Goal: Information Seeking & Learning: Find specific fact

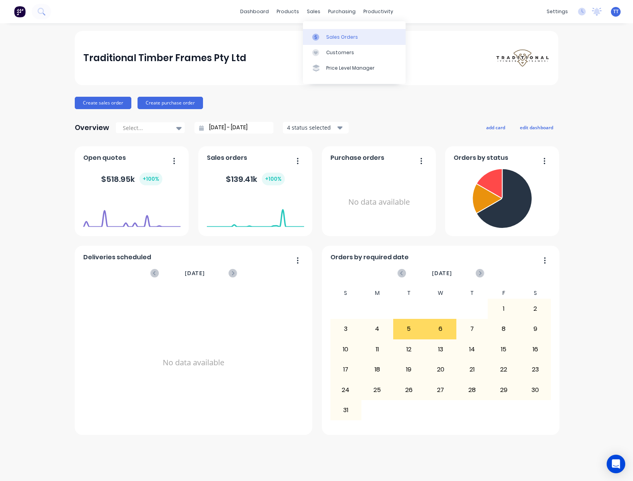
click at [334, 34] on div "Sales Orders" at bounding box center [342, 37] width 32 height 7
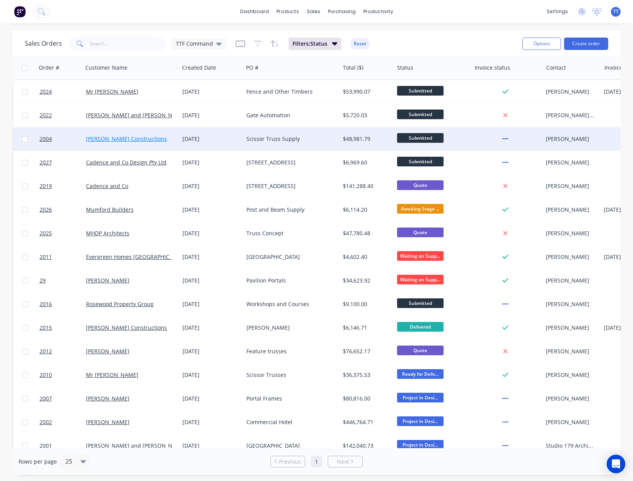
click at [132, 138] on link "[PERSON_NAME] Constructions" at bounding box center [126, 138] width 81 height 7
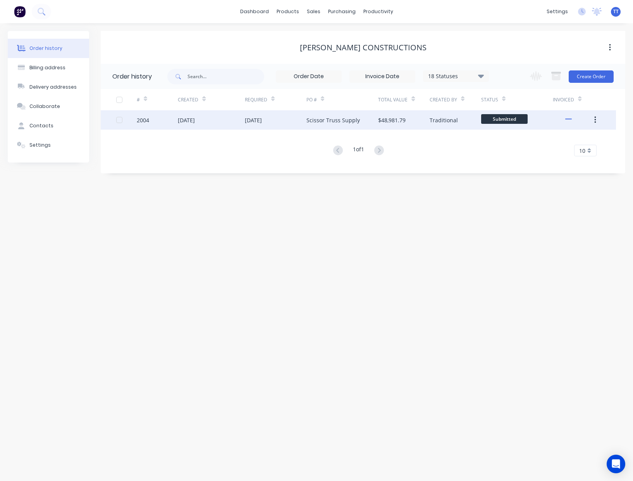
click at [195, 120] on div "[DATE]" at bounding box center [186, 120] width 17 height 8
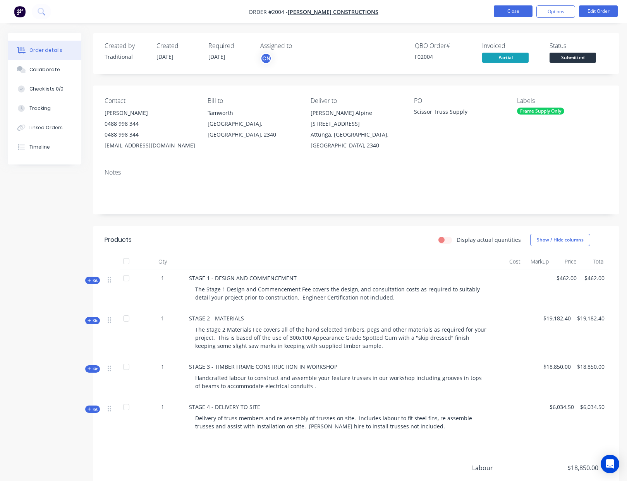
click at [508, 11] on button "Close" at bounding box center [513, 11] width 39 height 12
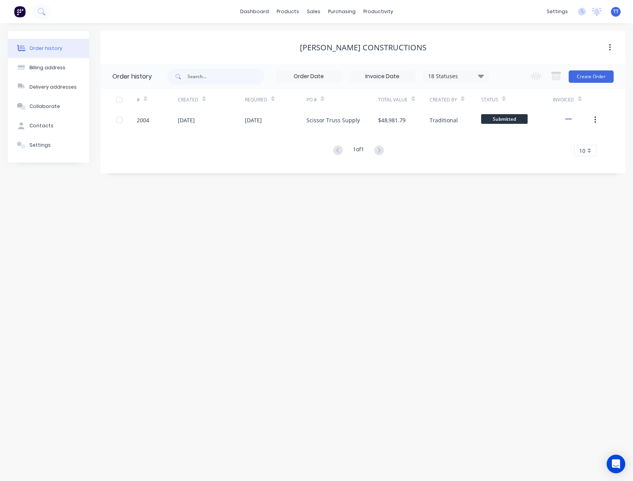
click at [458, 330] on div "Order history Billing address Delivery addresses Collaborate Contacts Settings …" at bounding box center [316, 252] width 633 height 458
click at [307, 37] on div "Product Catalogue" at bounding box center [322, 37] width 48 height 7
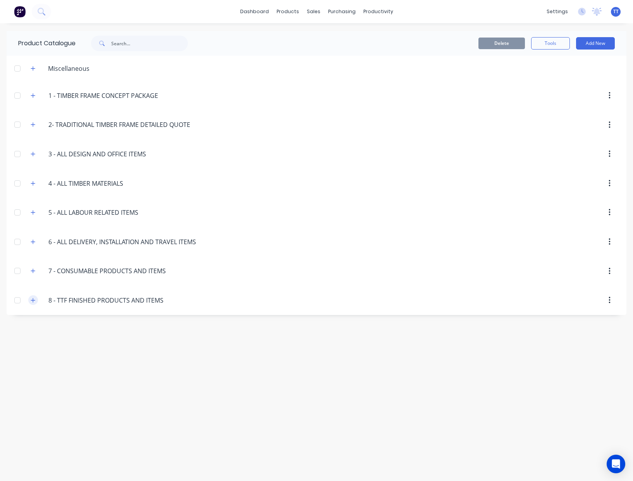
click at [31, 301] on icon "button" at bounding box center [33, 300] width 5 height 5
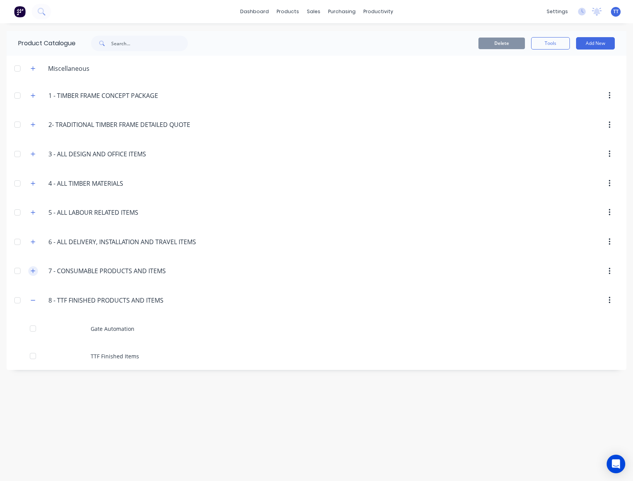
click at [33, 272] on icon "button" at bounding box center [33, 271] width 4 height 4
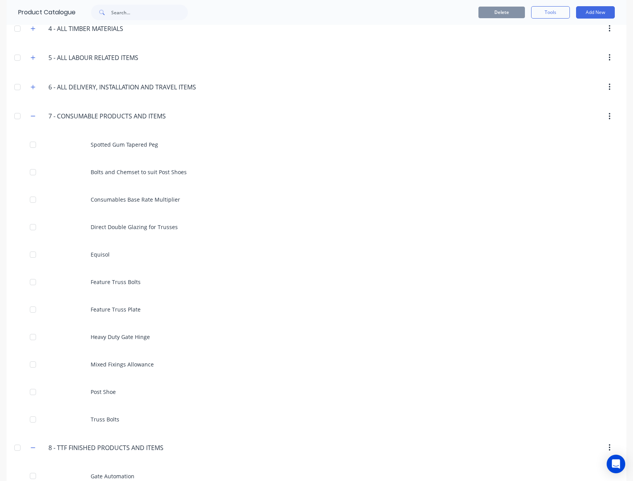
scroll to position [194, 0]
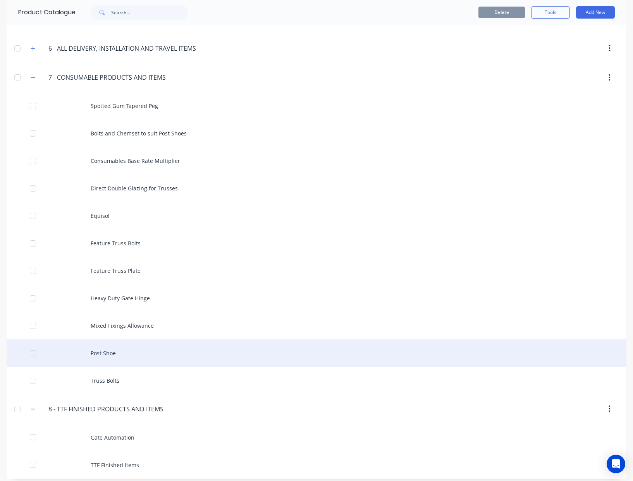
click at [105, 352] on div "Post Shoe" at bounding box center [316, 352] width 619 height 27
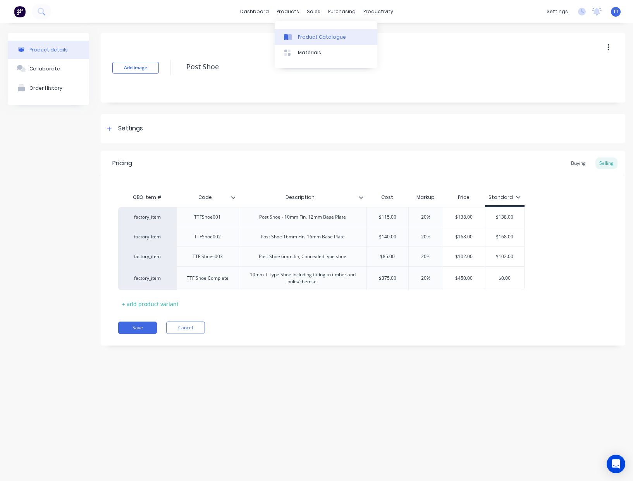
click at [310, 33] on link "Product Catalogue" at bounding box center [325, 36] width 103 height 15
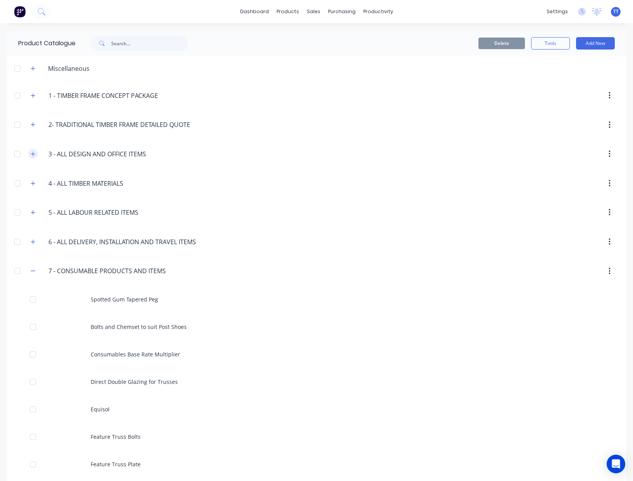
click at [31, 155] on icon "button" at bounding box center [33, 153] width 5 height 5
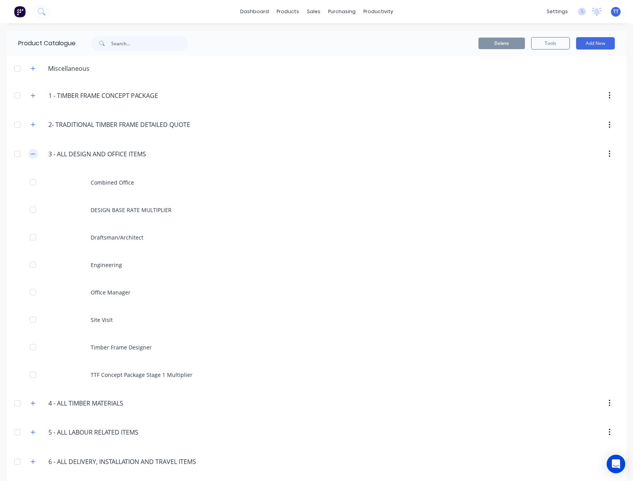
click at [31, 155] on icon "button" at bounding box center [33, 153] width 5 height 5
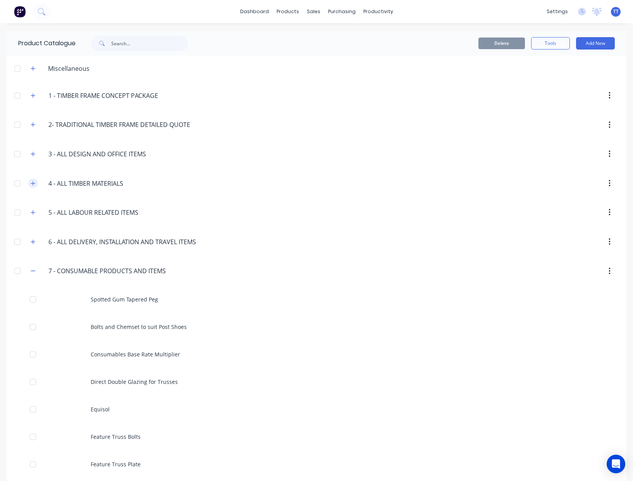
click at [31, 183] on icon "button" at bounding box center [33, 183] width 4 height 4
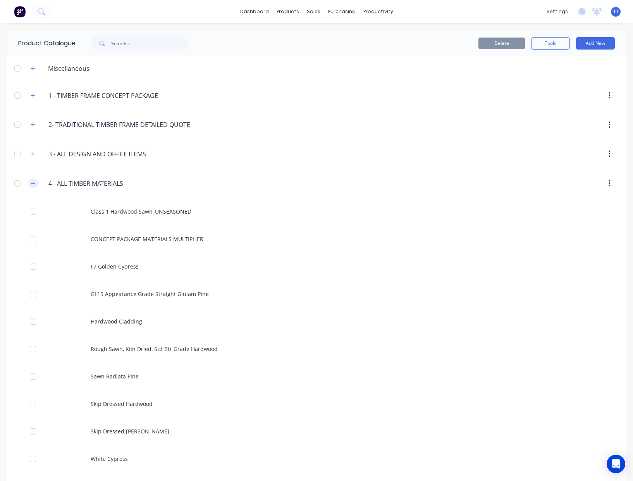
click at [31, 183] on icon "button" at bounding box center [33, 183] width 5 height 5
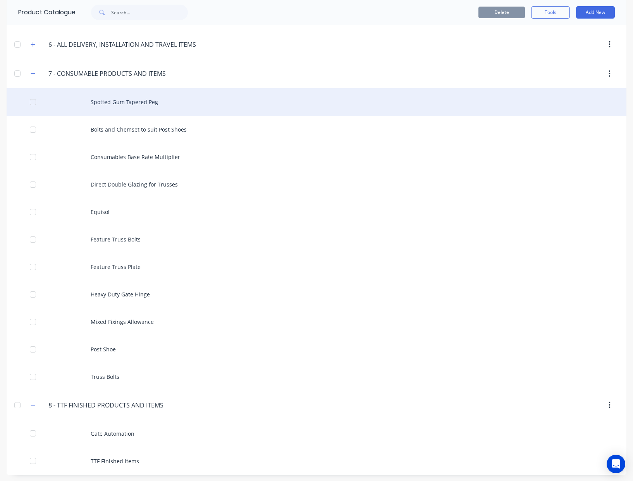
scroll to position [199, 0]
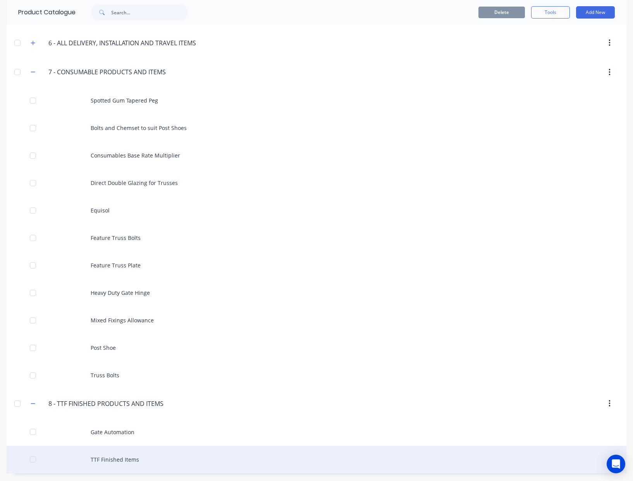
click at [120, 459] on div "TTF Finished Items" at bounding box center [316, 459] width 619 height 27
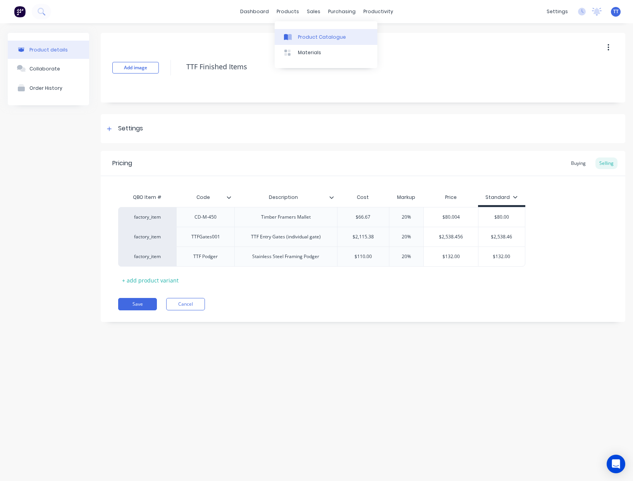
click at [331, 39] on div "Product Catalogue" at bounding box center [322, 37] width 48 height 7
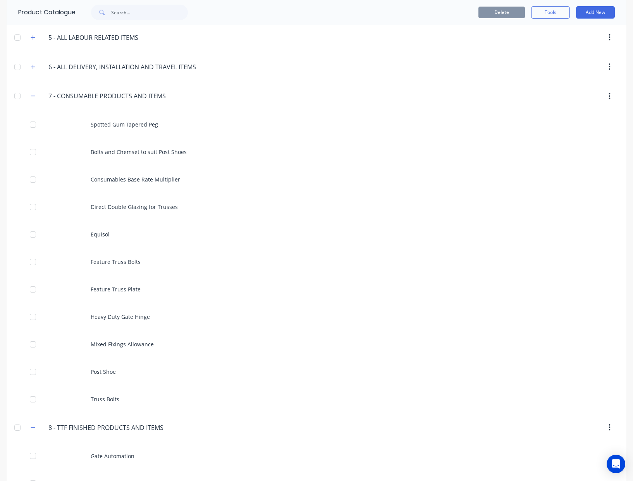
scroll to position [194, 0]
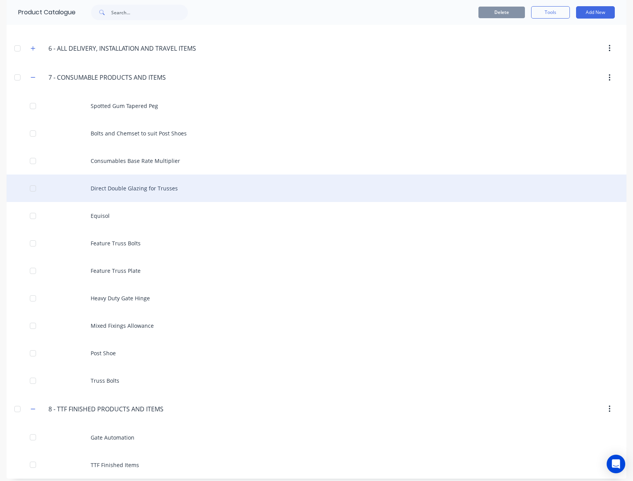
click at [130, 186] on div "Direct Double Glazing for Trusses" at bounding box center [316, 188] width 619 height 27
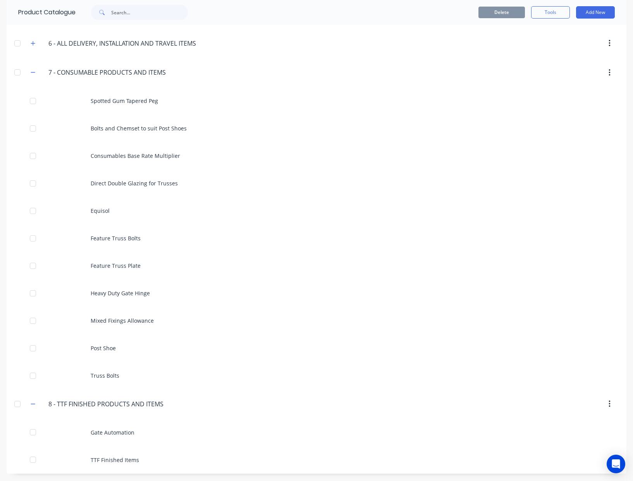
scroll to position [199, 0]
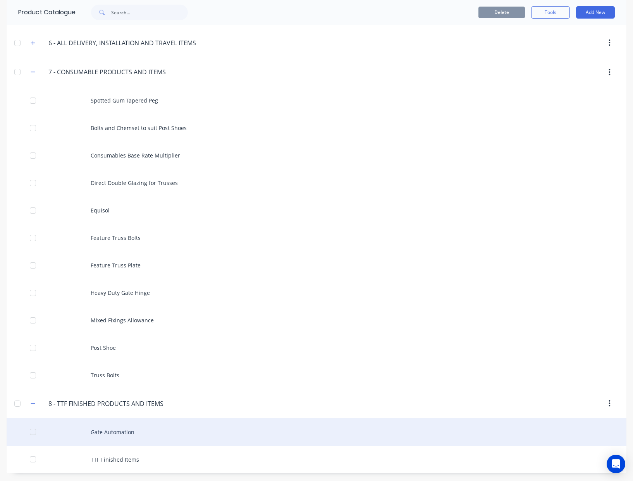
click at [95, 432] on div "Gate Automation" at bounding box center [316, 431] width 619 height 27
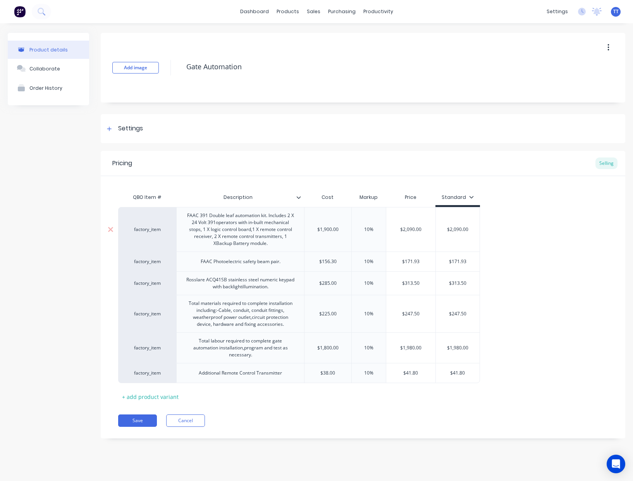
click at [231, 225] on div "FAAC 391 Double leaf automation kit. Includes 2 X 24 Volt 391operators with in-…" at bounding box center [240, 230] width 121 height 38
drag, startPoint x: 269, startPoint y: 245, endPoint x: 185, endPoint y: 216, distance: 88.3
click at [185, 216] on div "FAAC 391 Double leaf automation kit. Includes 2 X 24 Volt 391operators with in-…" at bounding box center [240, 230] width 121 height 38
copy div "FAAC 391 Double leaf automation kit. Includes 2 X 24 Volt 391operators with in-…"
click at [271, 264] on div "FAAC Photoelectric safety beam pair." at bounding box center [240, 262] width 92 height 10
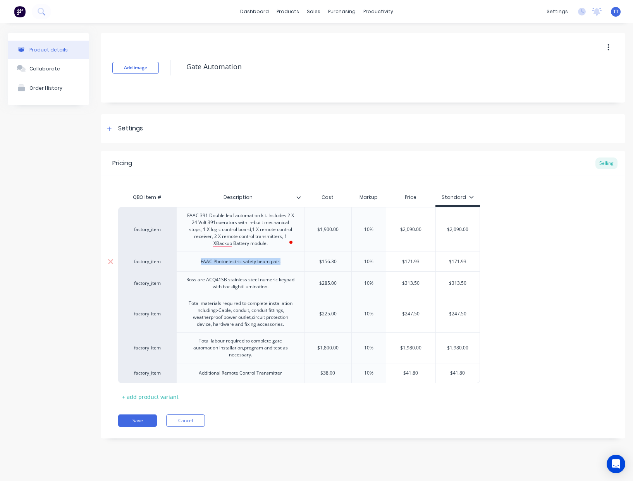
drag, startPoint x: 283, startPoint y: 263, endPoint x: 201, endPoint y: 267, distance: 82.9
click at [201, 267] on div "FAAC Photoelectric safety beam pair." at bounding box center [240, 262] width 128 height 20
copy div "FAAC Photoelectric safety beam pair."
click at [238, 286] on div "Rosslare ACQ41SB stainless steel numeric keypad with backlightillumination." at bounding box center [240, 283] width 121 height 17
drag, startPoint x: 274, startPoint y: 288, endPoint x: 187, endPoint y: 281, distance: 87.3
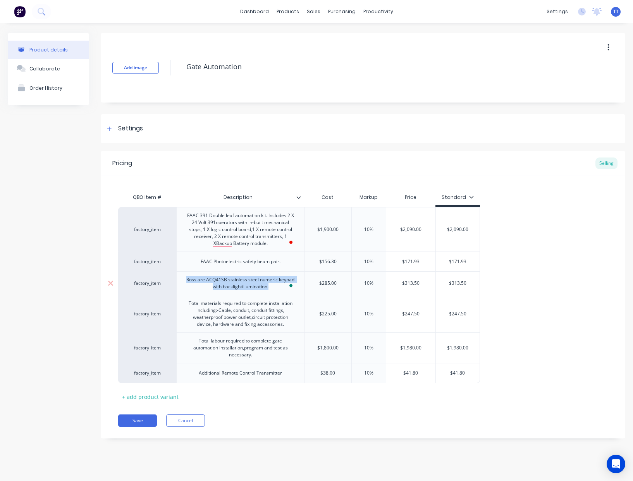
click at [187, 281] on div "Rosslare ACQ41SB stainless steel numeric keypad with backlightillumination." at bounding box center [240, 283] width 121 height 17
copy div "Rosslare ACQ41SB stainless steel numeric keypad with backlightillumination."
click at [254, 314] on div "Total materials required to complete installation including:-Cable, conduit, co…" at bounding box center [240, 313] width 121 height 31
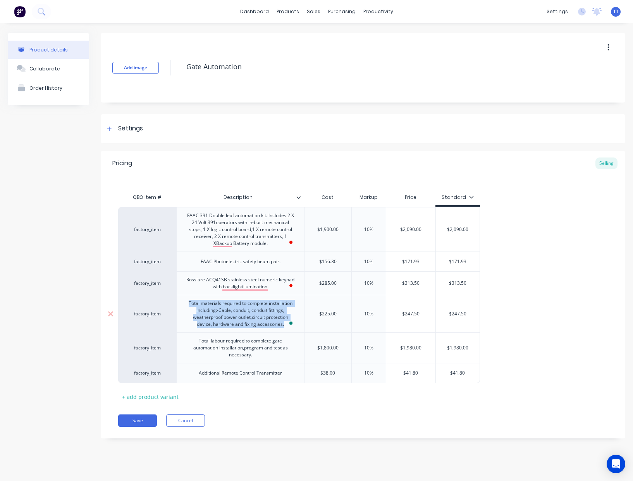
drag, startPoint x: 286, startPoint y: 326, endPoint x: 189, endPoint y: 305, distance: 98.9
click at [189, 305] on div "Total materials required to complete installation including:-Cable, conduit, co…" at bounding box center [240, 313] width 121 height 31
copy div "Total materials required to complete installation including:-Cable, conduit, co…"
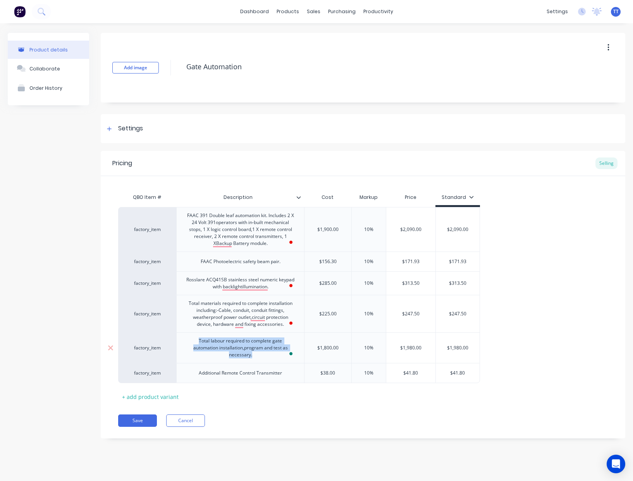
drag, startPoint x: 256, startPoint y: 357, endPoint x: 194, endPoint y: 343, distance: 63.1
click at [194, 343] on div "Total labour required to complete gate automation installation,program and test…" at bounding box center [240, 348] width 121 height 24
copy div "Total labour required to complete gate automation installation,program and test…"
drag, startPoint x: 282, startPoint y: 374, endPoint x: 197, endPoint y: 375, distance: 84.8
click at [197, 375] on div "Additional Remote Control Transmitter" at bounding box center [240, 373] width 96 height 10
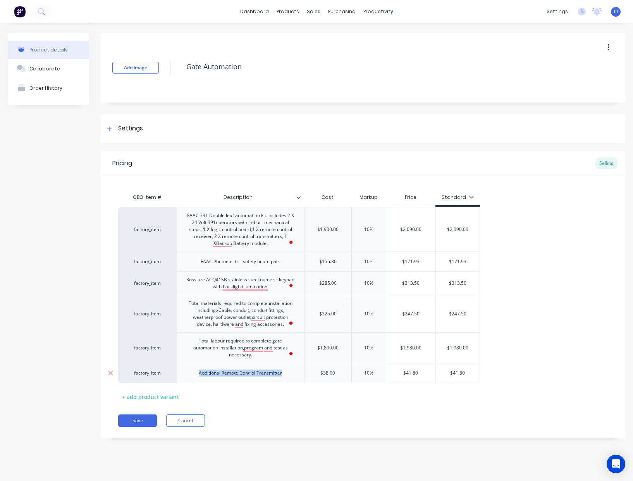
copy div "Additional Remote Control Transmitter"
type textarea "x"
